Goal: Task Accomplishment & Management: Use online tool/utility

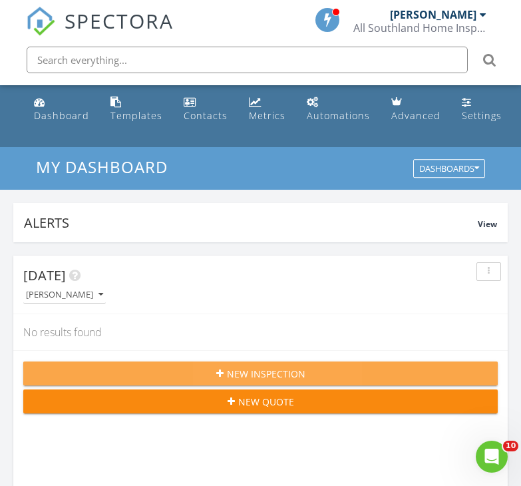
click at [273, 368] on span "New Inspection" at bounding box center [266, 374] width 79 height 14
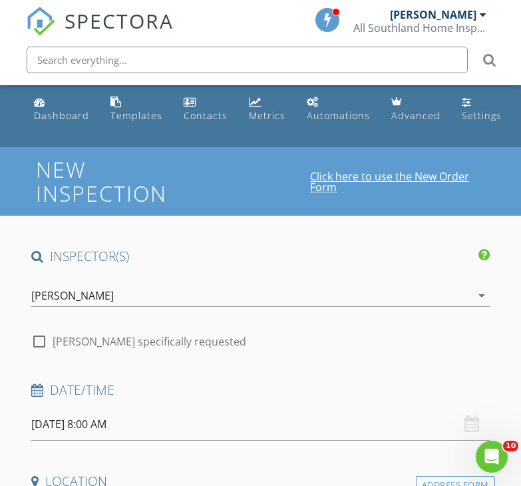
click at [408, 177] on link "Click here to use the New Order Form" at bounding box center [397, 181] width 175 height 21
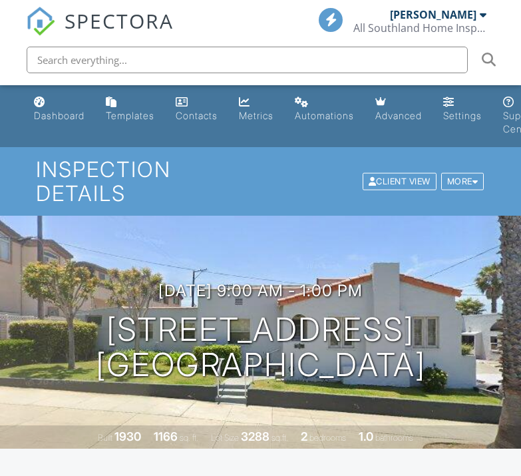
scroll to position [312, 0]
